Goal: Task Accomplishment & Management: Manage account settings

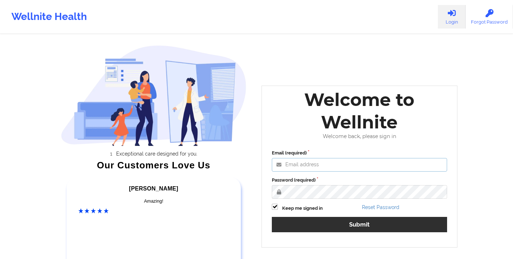
type input "[EMAIL_ADDRESS][DOMAIN_NAME]"
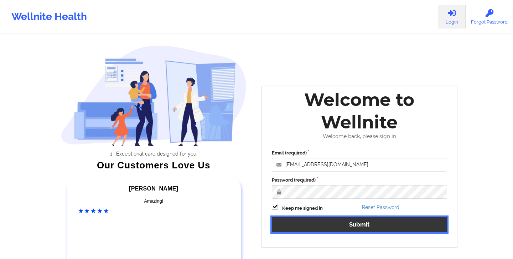
click at [360, 227] on button "Submit" at bounding box center [359, 224] width 175 height 15
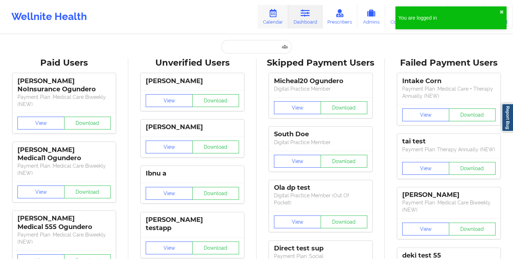
click at [272, 19] on link "Calendar" at bounding box center [273, 17] width 31 height 24
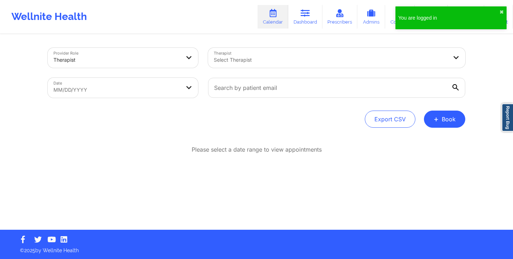
select select "2025-7"
select select "2025-8"
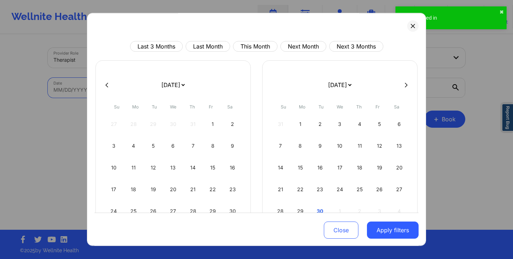
click at [183, 93] on body "You are logged in ✖︎ Wellnite Health Calendar Dashboard Prescribers Admins Coac…" at bounding box center [256, 129] width 513 height 259
click at [149, 146] on div "5" at bounding box center [153, 146] width 18 height 20
select select "2025-7"
select select "2025-8"
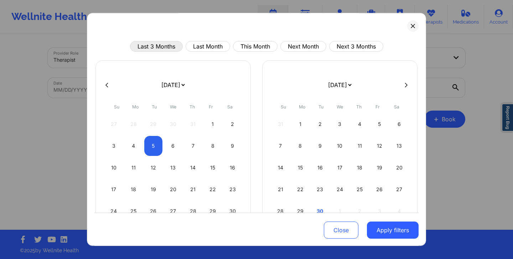
click at [167, 46] on button "Last 3 Months" at bounding box center [156, 46] width 53 height 11
select select "2025-5"
select select "2025-6"
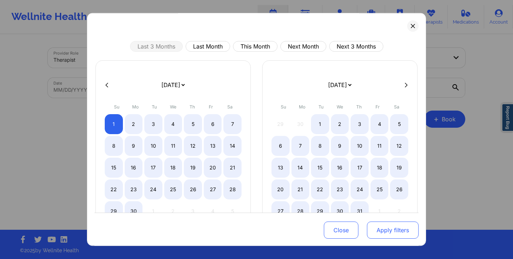
click at [400, 229] on button "Apply filters" at bounding box center [393, 229] width 52 height 17
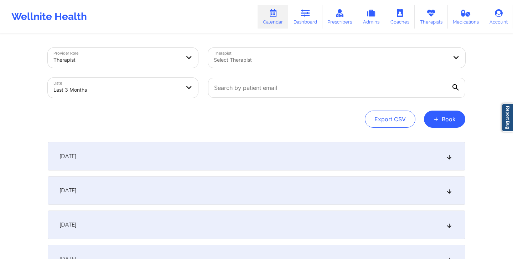
click at [344, 157] on div "[DATE]" at bounding box center [256, 156] width 417 height 28
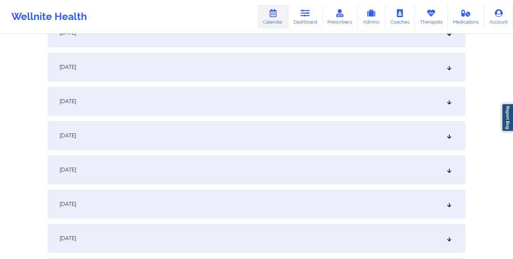
scroll to position [1113, 0]
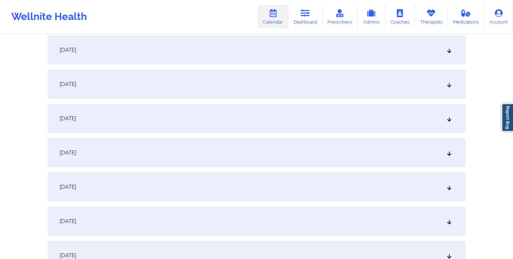
click at [289, 224] on div "[DATE]" at bounding box center [256, 221] width 417 height 28
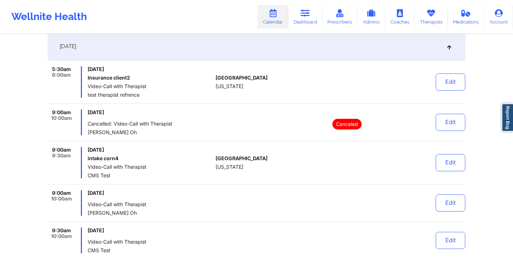
scroll to position [1287, 0]
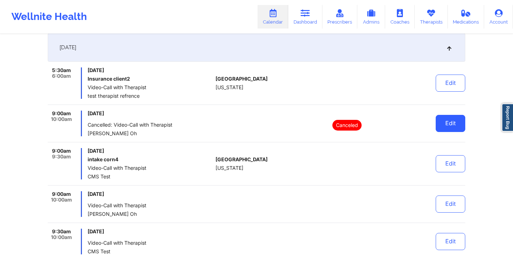
click at [453, 126] on button "Edit" at bounding box center [451, 123] width 30 height 17
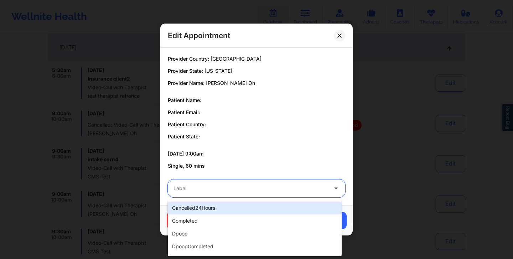
click at [299, 189] on div at bounding box center [250, 188] width 154 height 9
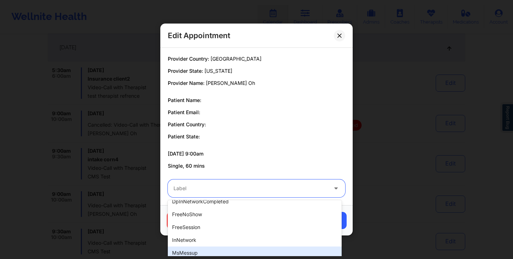
scroll to position [0, 0]
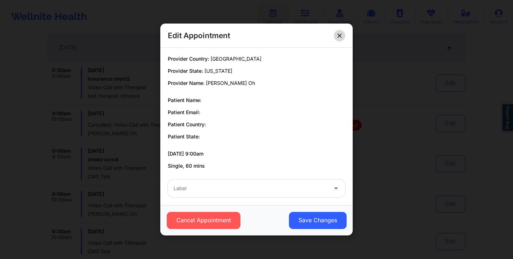
click at [339, 38] on button at bounding box center [339, 35] width 11 height 11
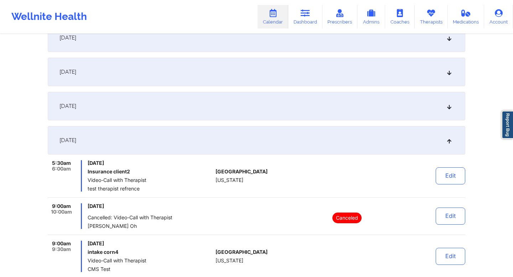
scroll to position [1186, 0]
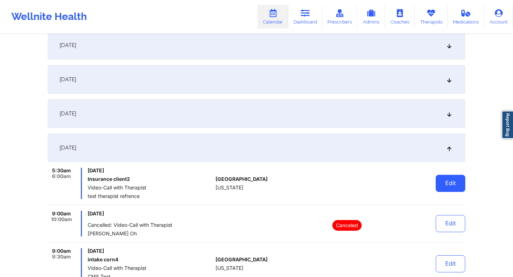
click at [455, 185] on button "Edit" at bounding box center [451, 183] width 30 height 17
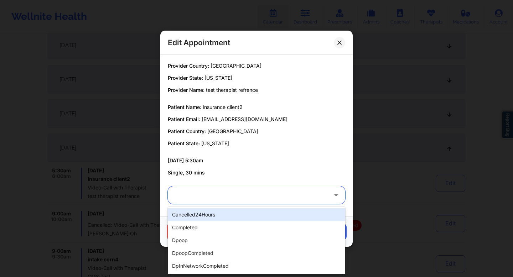
click at [328, 196] on div at bounding box center [248, 195] width 160 height 18
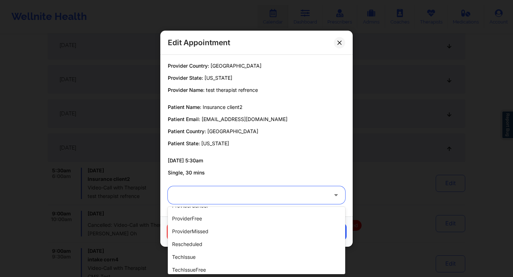
scroll to position [0, 0]
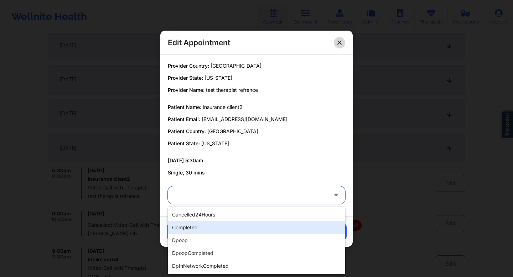
click at [338, 44] on icon at bounding box center [339, 42] width 4 height 4
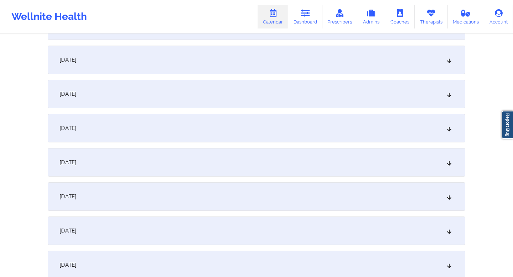
scroll to position [2176, 0]
click at [171, 61] on div "[DATE]" at bounding box center [256, 60] width 417 height 28
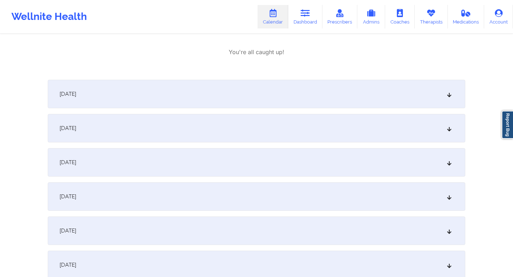
scroll to position [2625, 0]
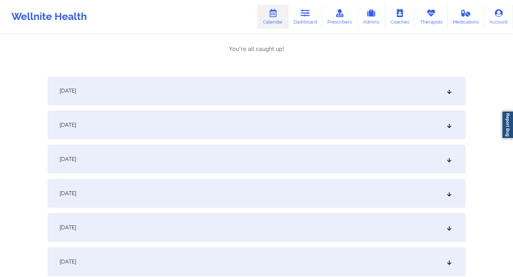
click at [154, 128] on div "[DATE]" at bounding box center [256, 125] width 417 height 28
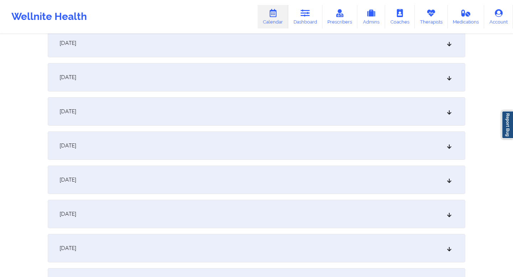
scroll to position [3532, 0]
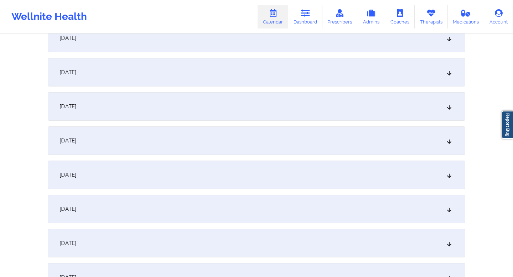
click at [156, 110] on div "[DATE]" at bounding box center [256, 106] width 417 height 28
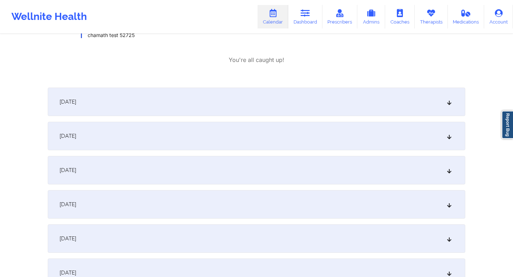
scroll to position [3670, 0]
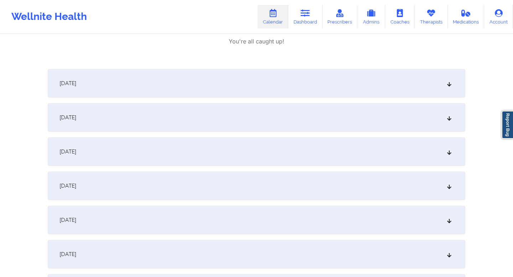
click at [155, 110] on div "[DATE]" at bounding box center [256, 117] width 417 height 28
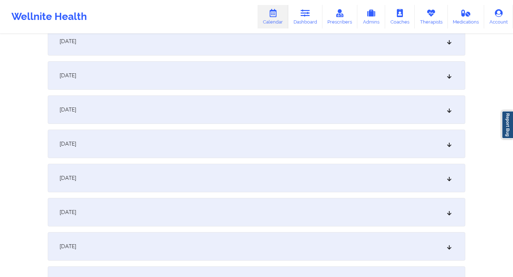
click at [155, 110] on div "[DATE]" at bounding box center [256, 109] width 417 height 28
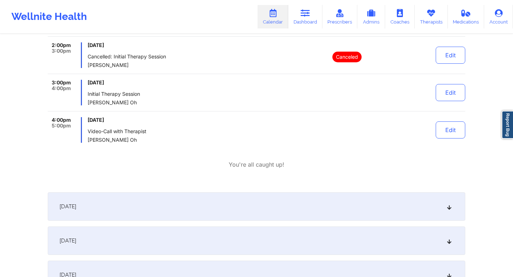
scroll to position [4810, 0]
